Goal: Task Accomplishment & Management: Manage account settings

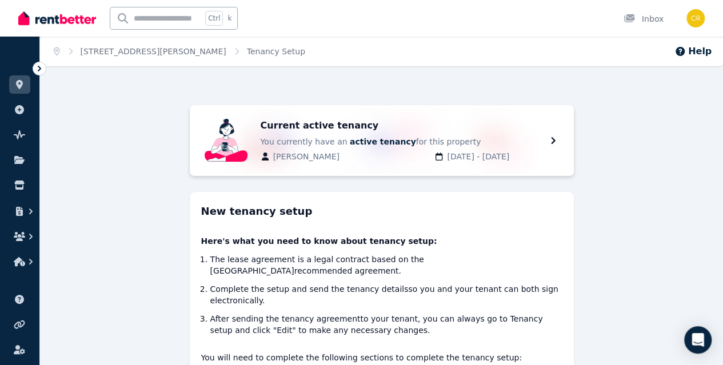
click at [35, 210] on icon "button" at bounding box center [30, 211] width 11 height 11
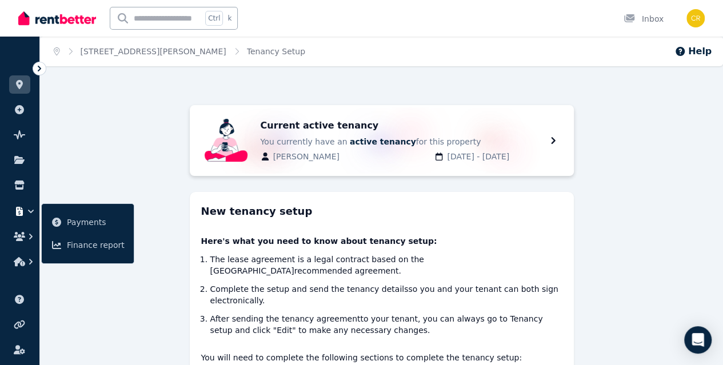
click at [82, 210] on ul "Payments Finance report" at bounding box center [87, 234] width 93 height 61
click at [82, 218] on span "Payments" at bounding box center [96, 223] width 58 height 14
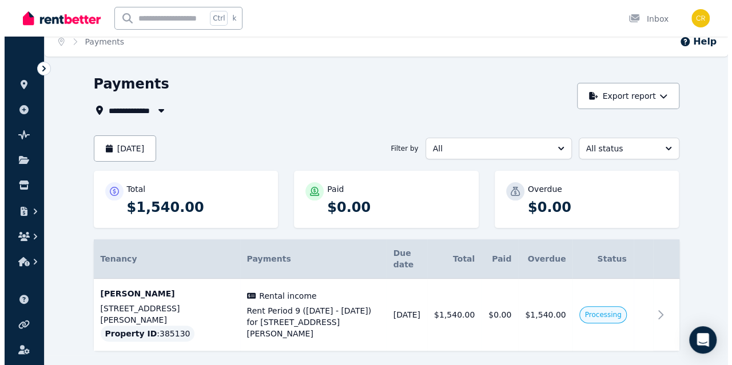
scroll to position [13, 0]
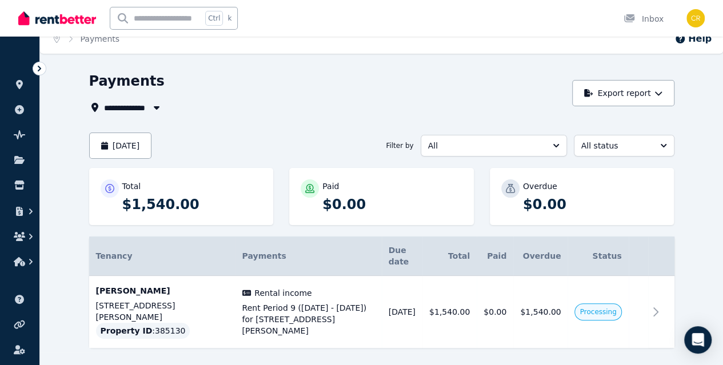
click at [663, 305] on icon at bounding box center [656, 312] width 14 height 14
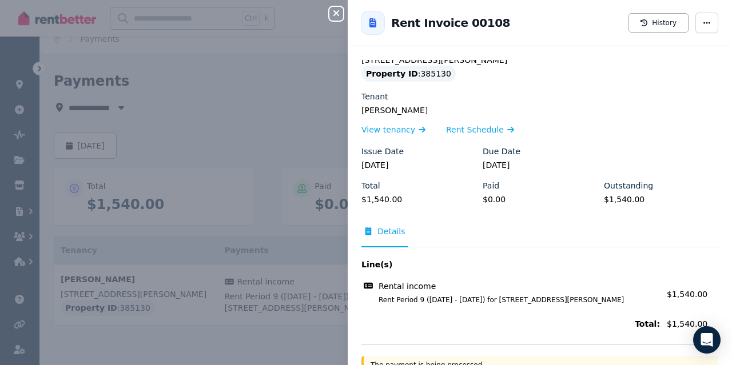
scroll to position [0, 0]
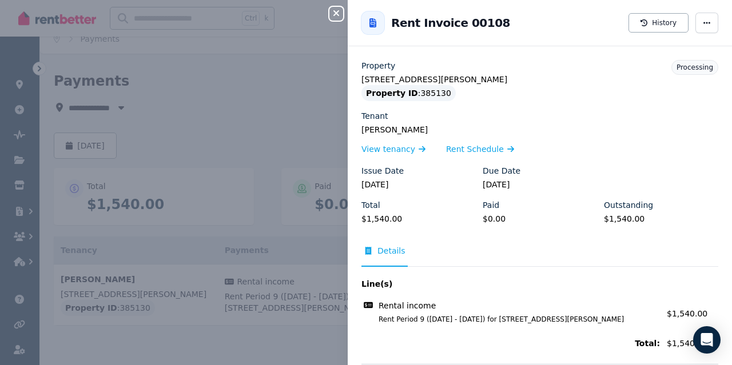
click at [270, 352] on div "Close panel Back to Rent Invoice 00108 History Property [STREET_ADDRESS][PERSON…" at bounding box center [366, 182] width 732 height 365
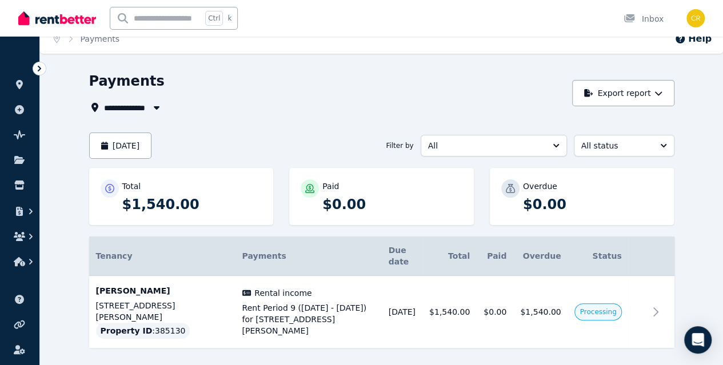
click at [574, 205] on p "$0.00" at bounding box center [593, 205] width 140 height 18
click at [133, 145] on button "[DATE]" at bounding box center [120, 146] width 63 height 26
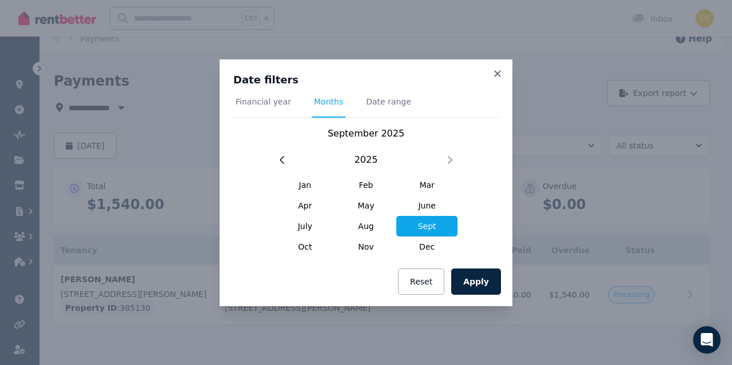
click at [368, 222] on span "Aug" at bounding box center [366, 226] width 61 height 21
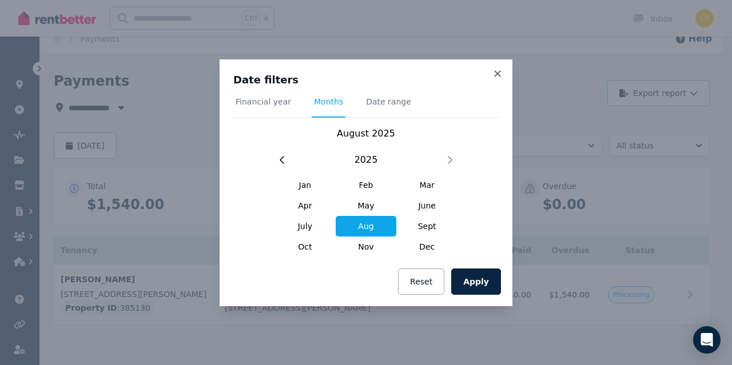
click at [484, 282] on button "Apply" at bounding box center [476, 282] width 50 height 26
